Goal: Navigation & Orientation: Find specific page/section

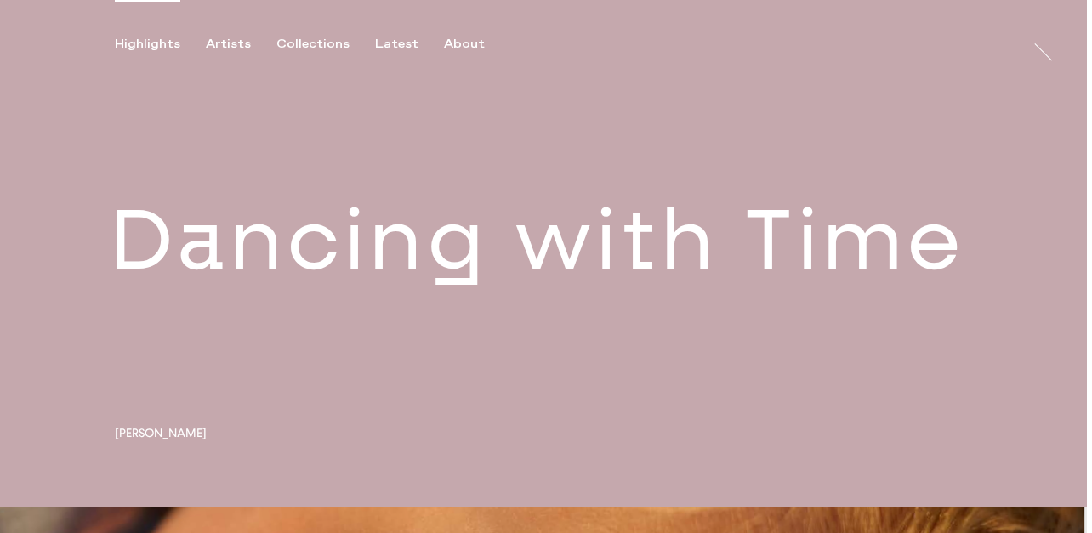
click at [321, 228] on link at bounding box center [543, 253] width 1086 height 507
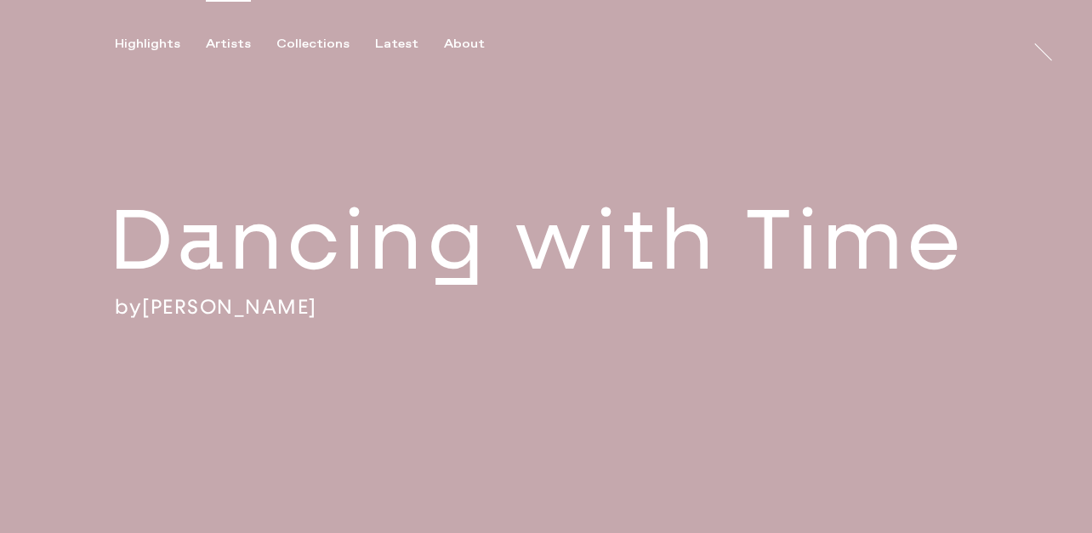
click at [227, 46] on div "Artists" at bounding box center [228, 44] width 45 height 15
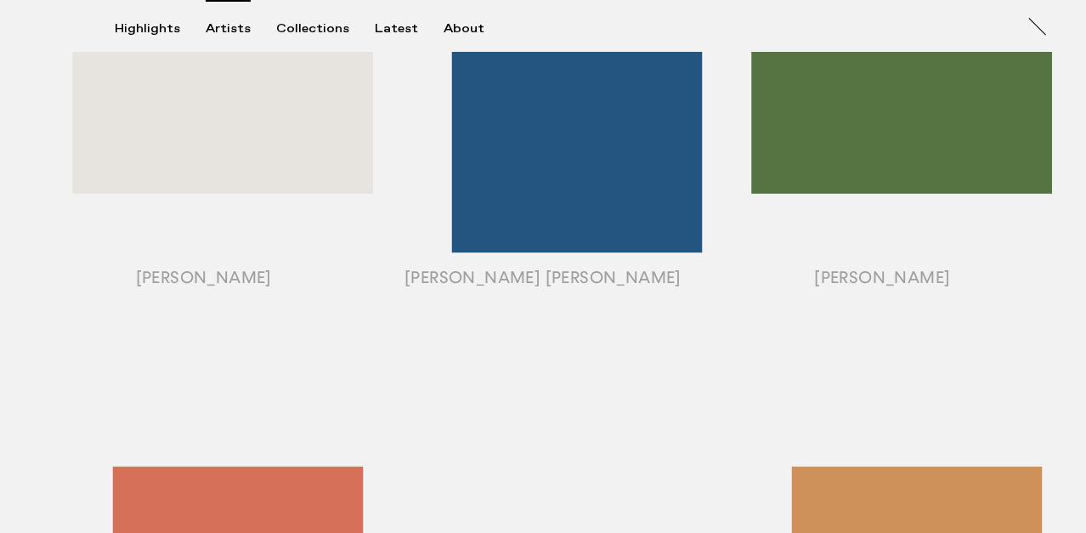
scroll to position [746, 0]
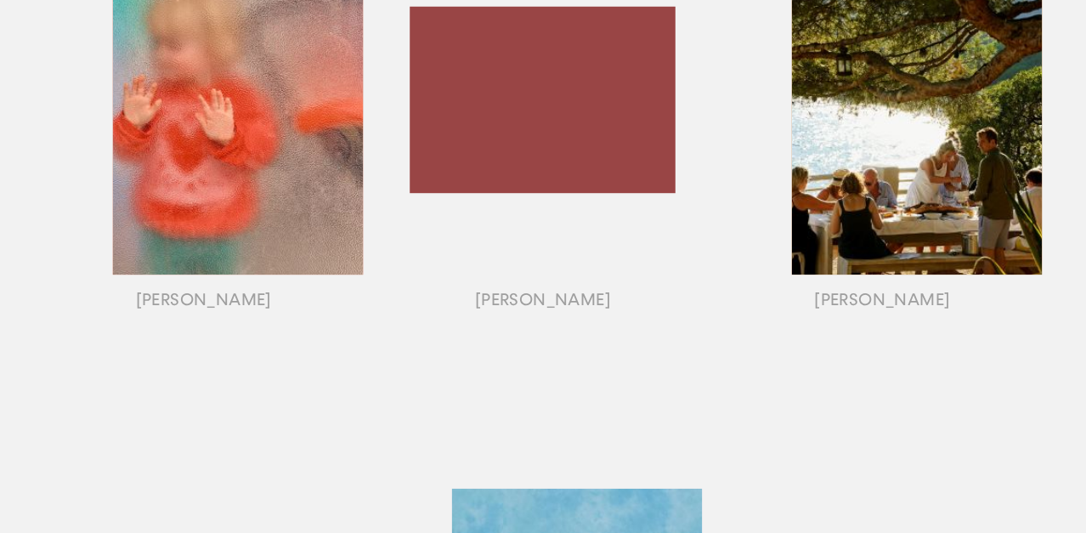
scroll to position [1404, 0]
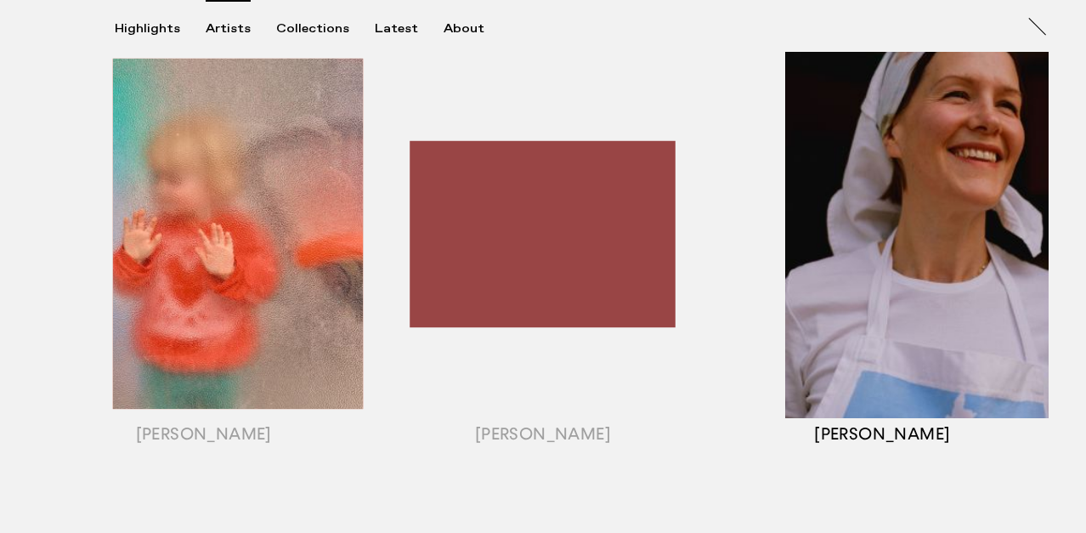
click at [939, 248] on div "button" at bounding box center [882, 255] width 339 height 530
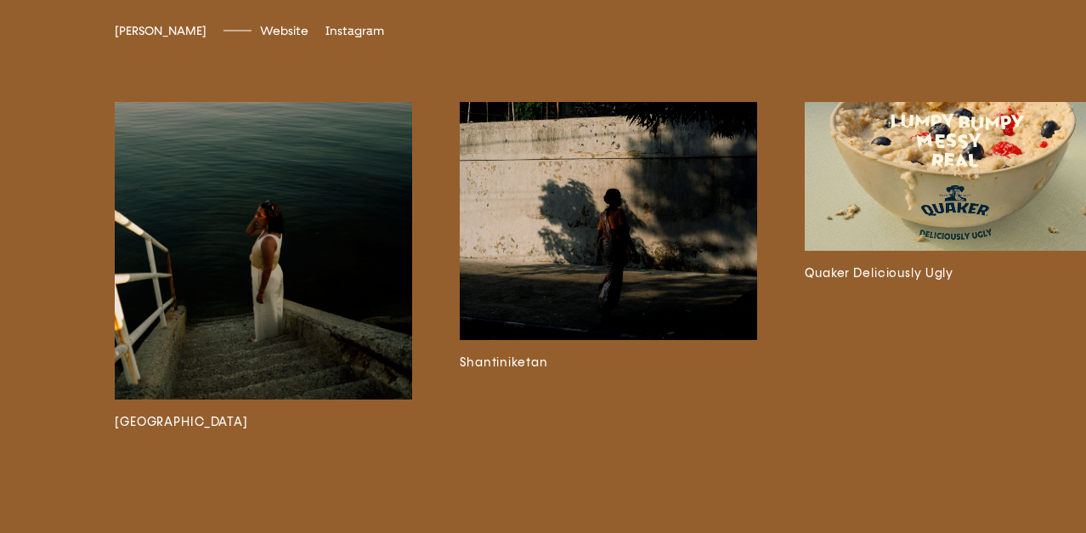
scroll to position [3623, 0]
click at [938, 250] on img at bounding box center [954, 175] width 298 height 149
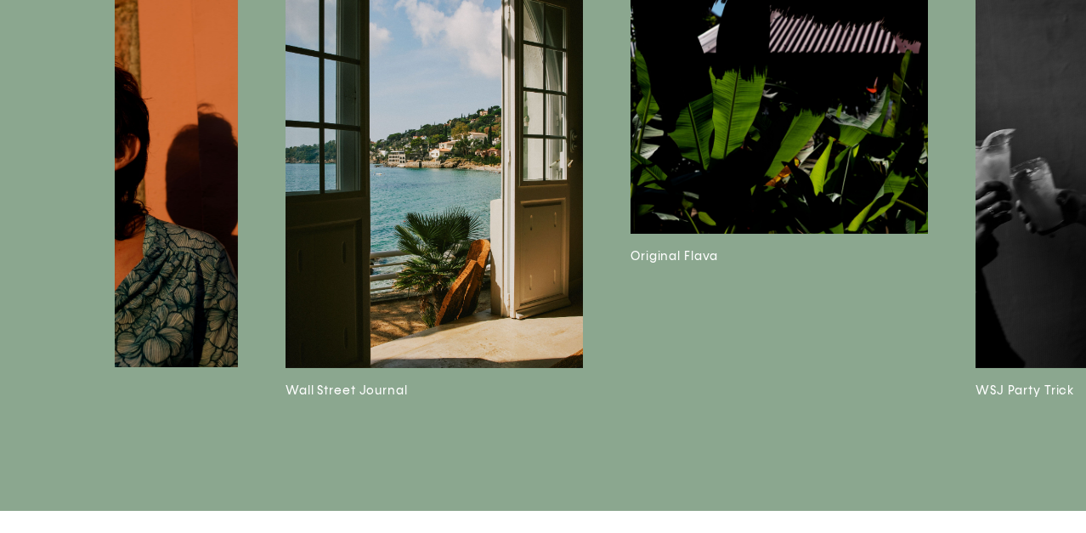
scroll to position [0, 1902]
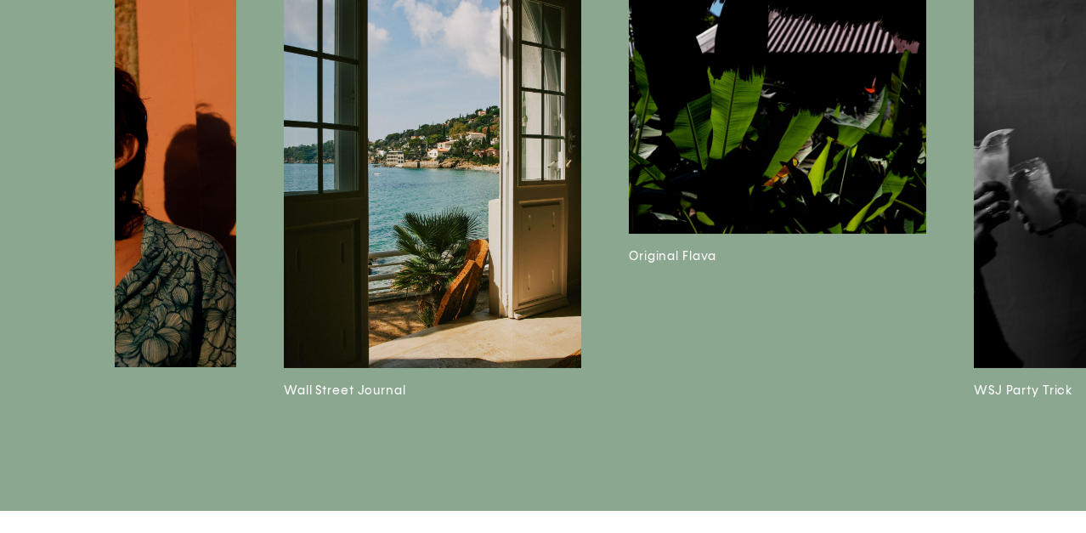
drag, startPoint x: 644, startPoint y: 452, endPoint x: 917, endPoint y: 452, distance: 273.7
click at [916, 452] on div "Matt Russell Stitch In Bloom The Dusty Knuckle Bitter Honey Galicia Shantiniket…" at bounding box center [543, 110] width 1086 height 801
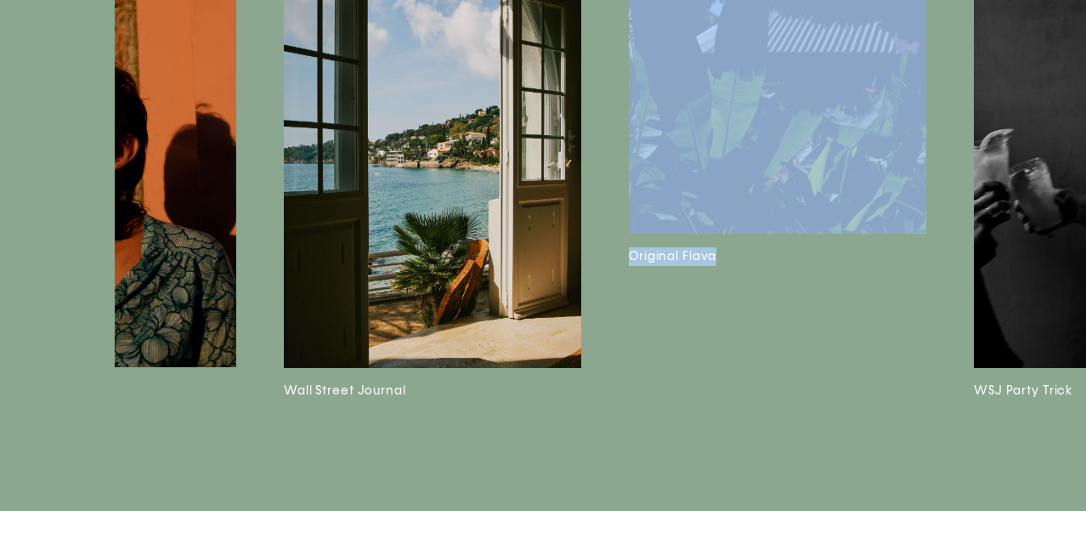
drag, startPoint x: 592, startPoint y: 441, endPoint x: 850, endPoint y: 458, distance: 259.0
click at [850, 458] on div "Matt Russell Stitch In Bloom The Dusty Knuckle Bitter Honey Galicia Shantiniket…" at bounding box center [543, 110] width 1086 height 801
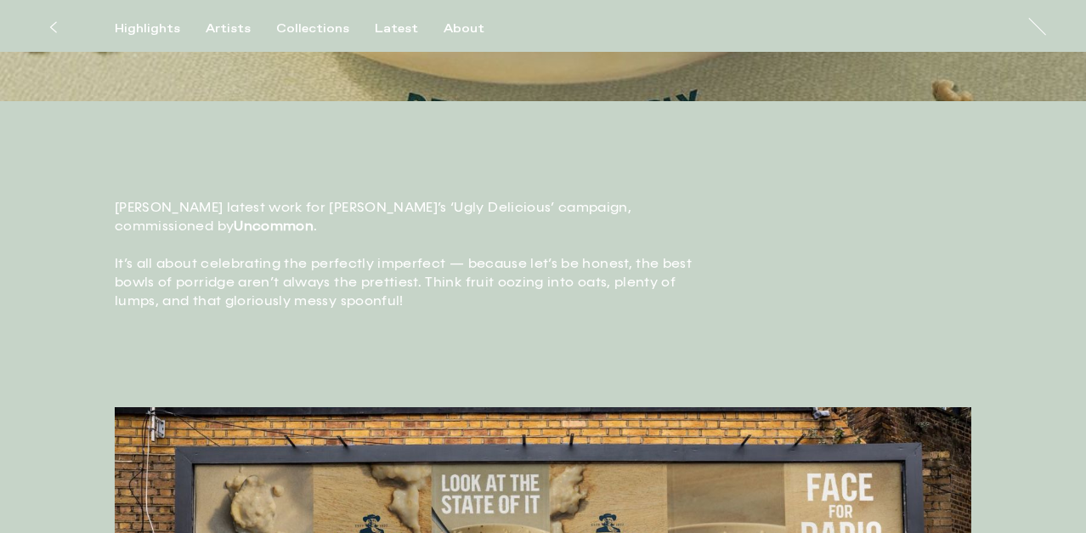
scroll to position [0, 0]
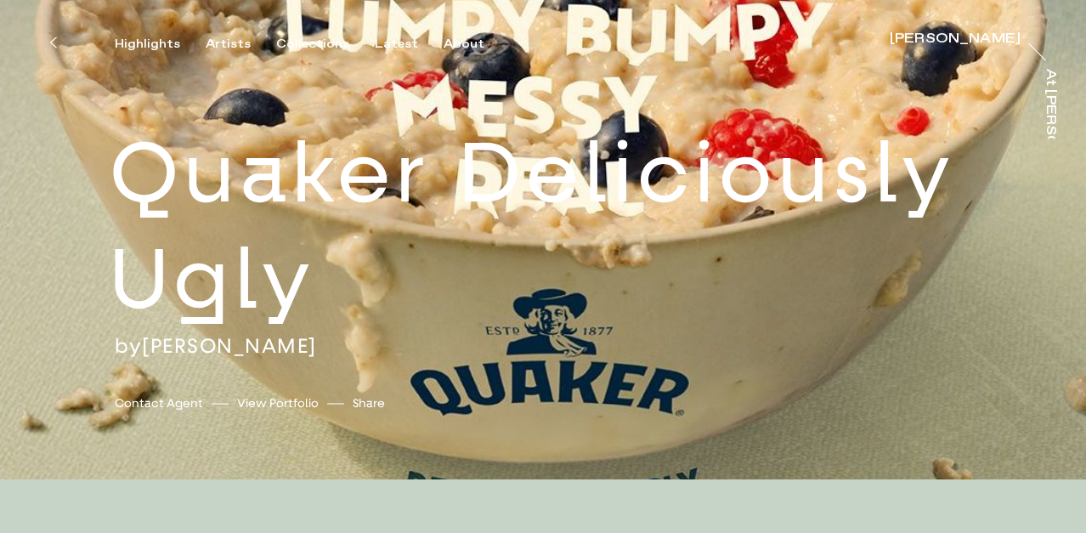
click at [275, 403] on link "View Portfolio" at bounding box center [278, 403] width 82 height 18
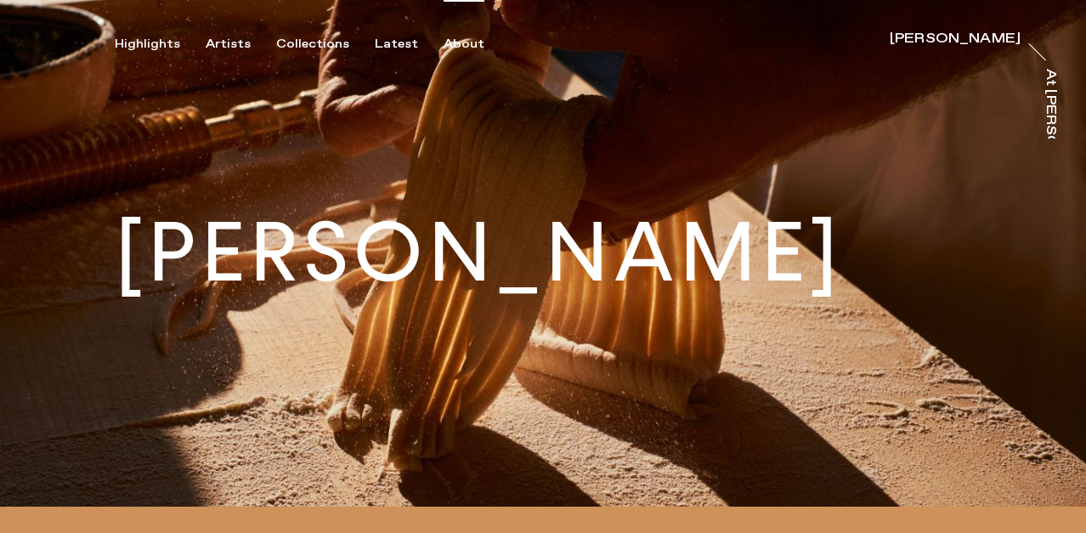
click at [458, 45] on div "About" at bounding box center [464, 44] width 41 height 15
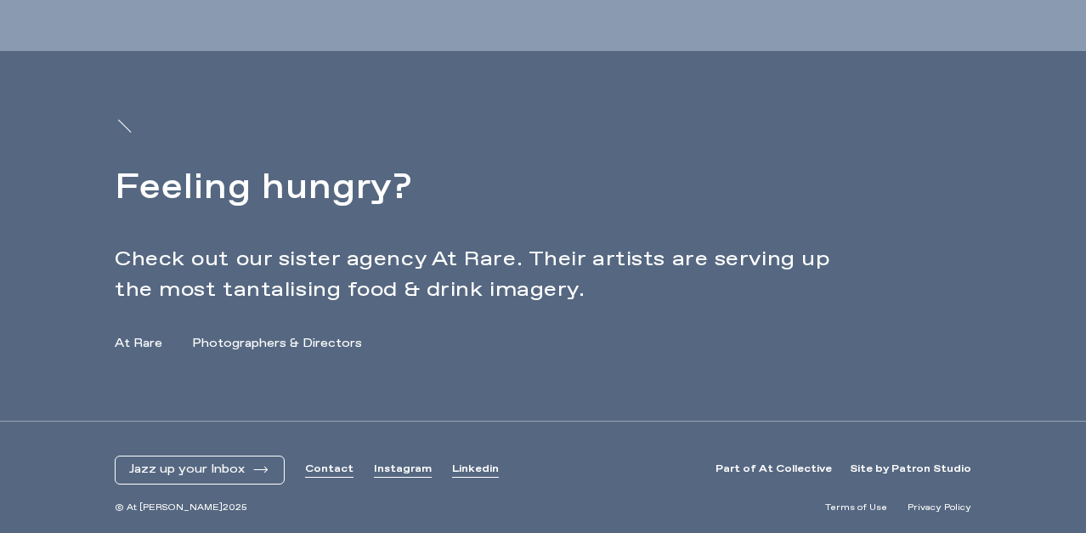
scroll to position [773, 0]
click at [159, 343] on link "At Rare" at bounding box center [139, 342] width 48 height 18
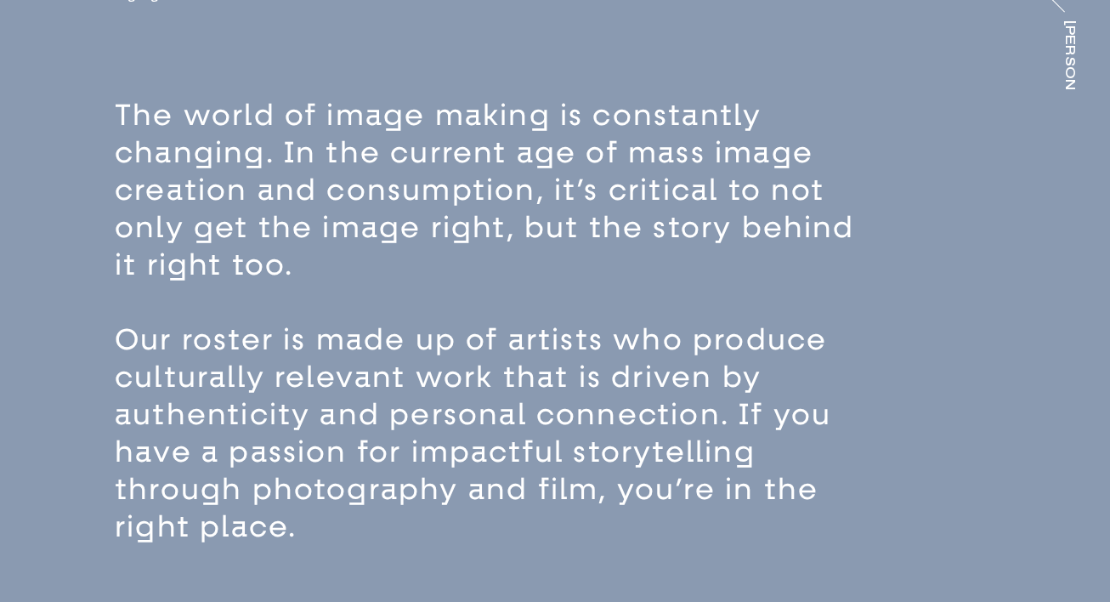
scroll to position [0, 0]
